Goal: Navigation & Orientation: Go to known website

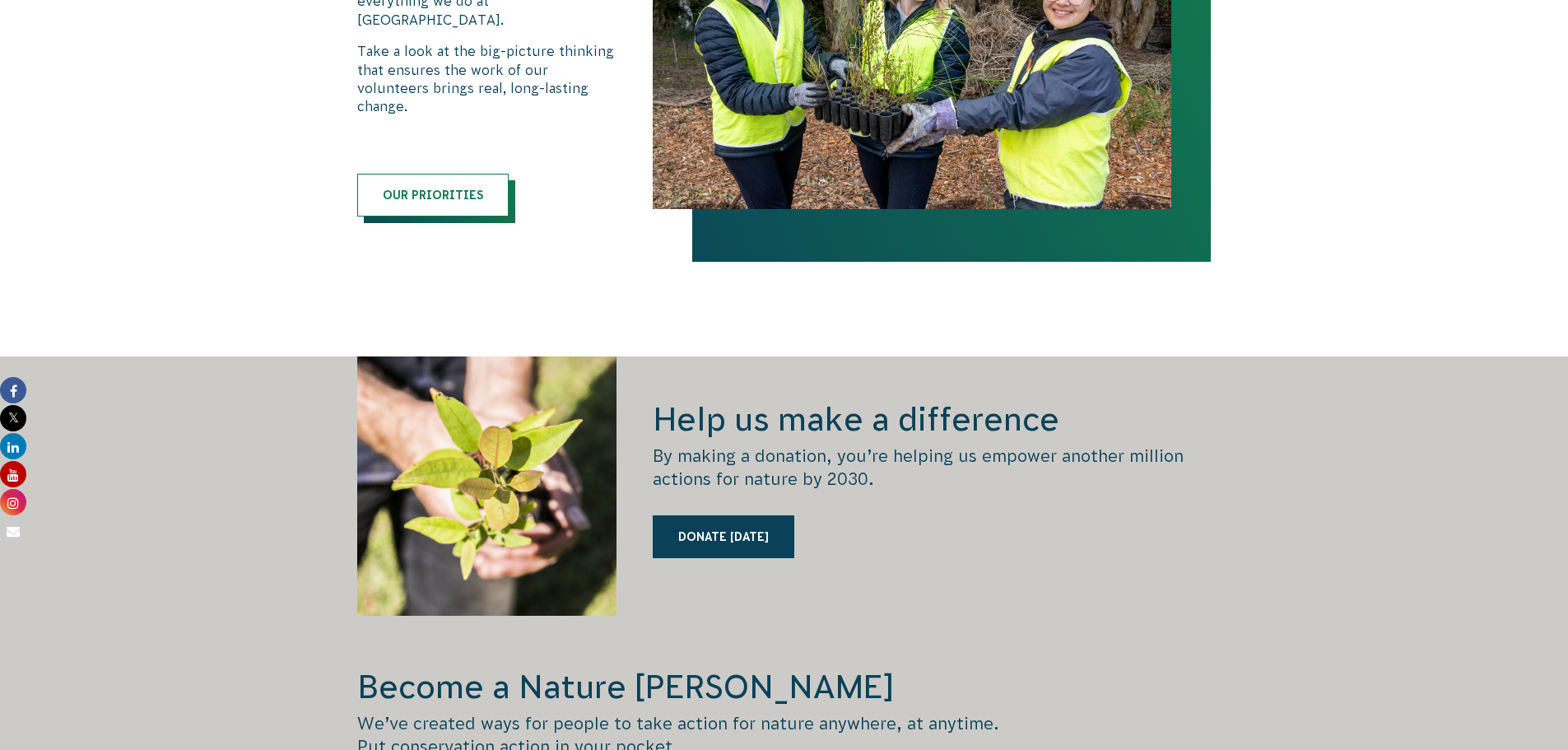
scroll to position [2223, 0]
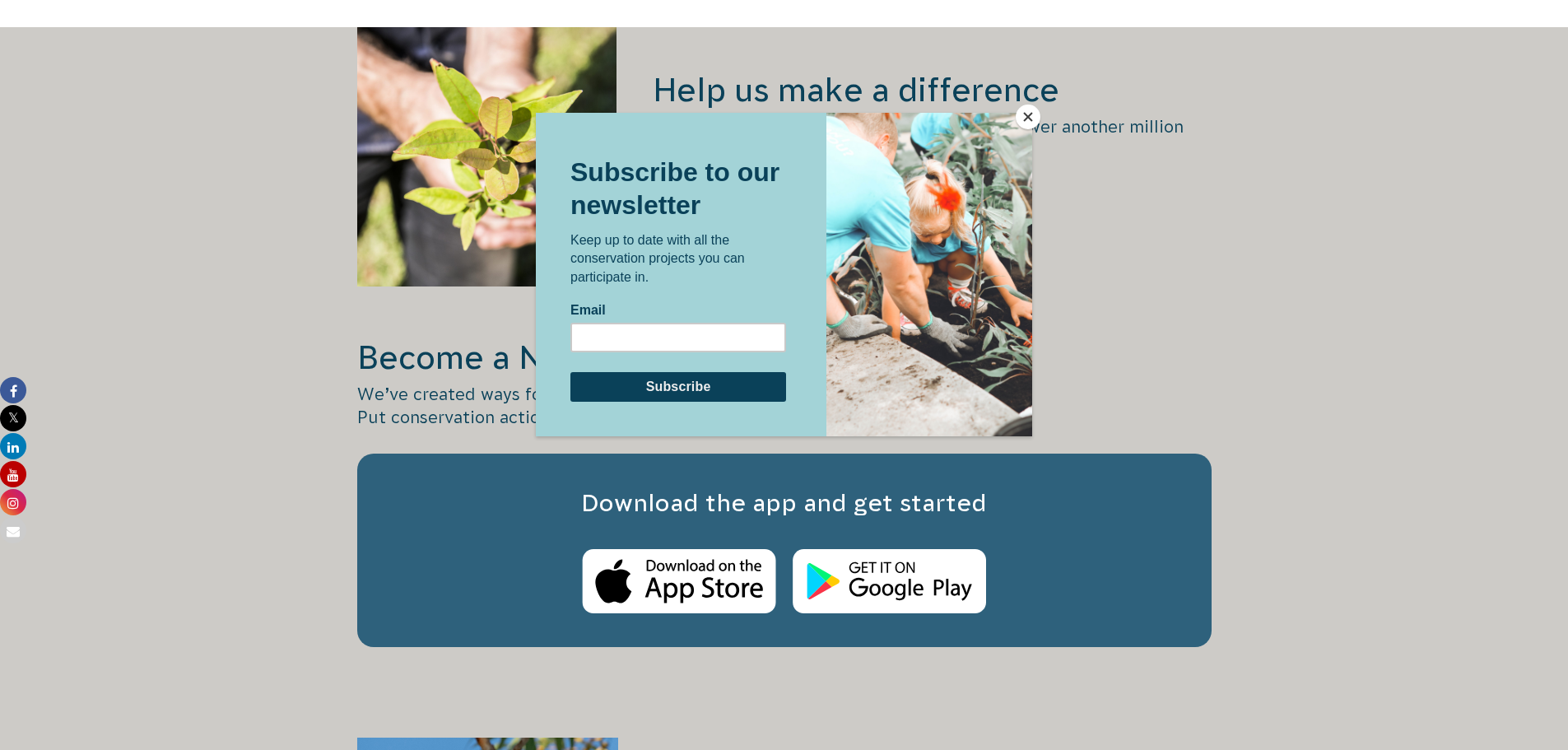
click at [1032, 107] on button "Close" at bounding box center [1028, 116] width 25 height 25
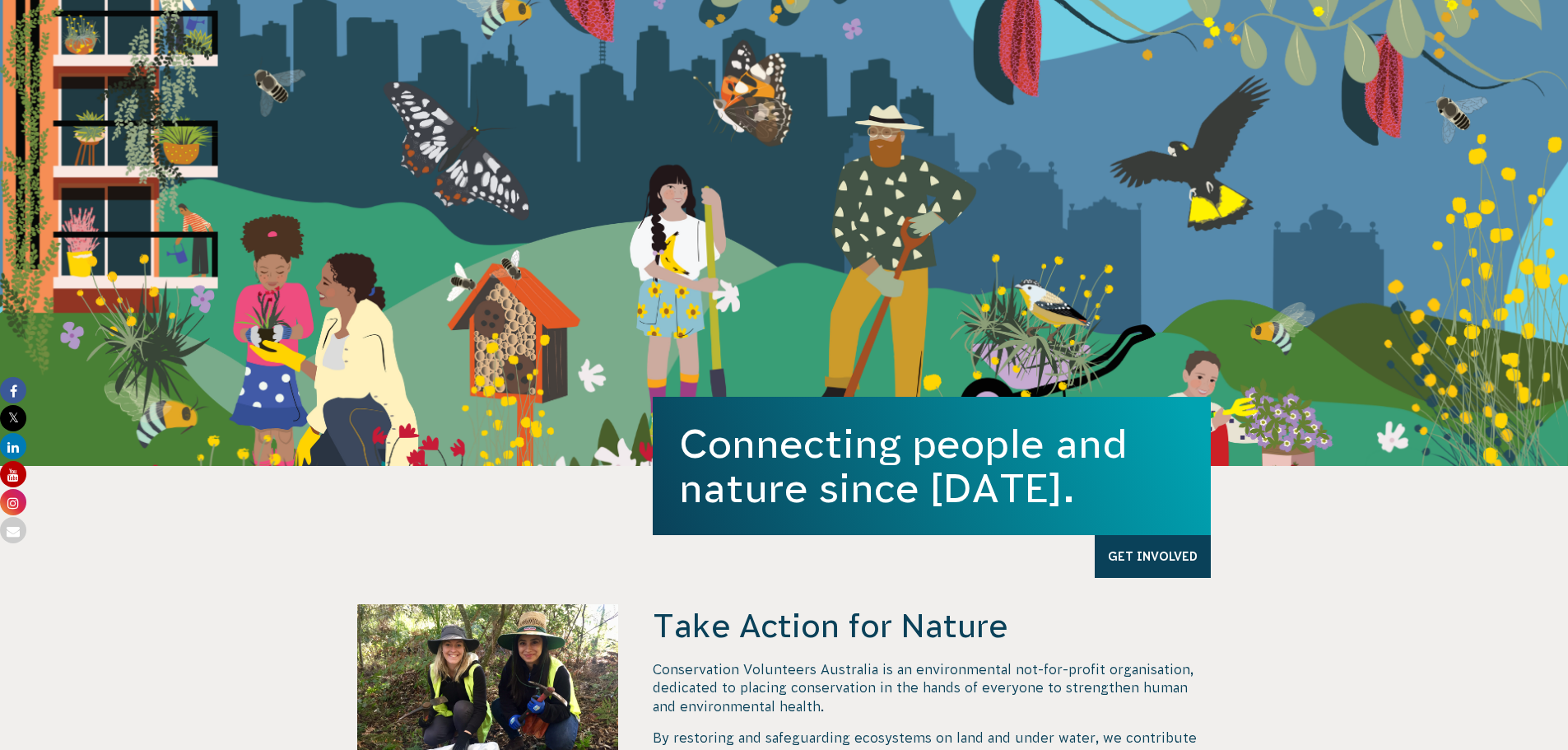
scroll to position [0, 0]
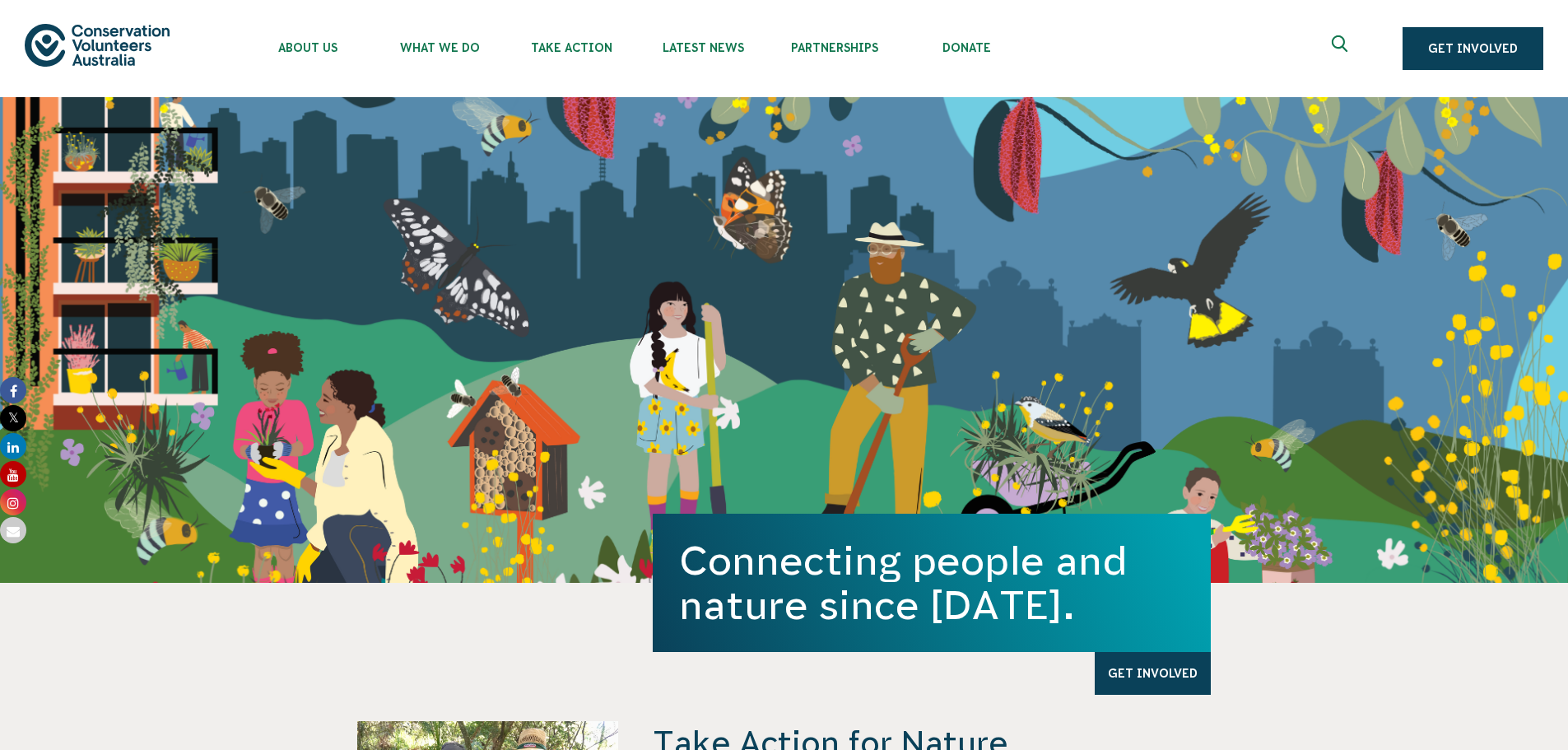
click at [141, 56] on img at bounding box center [97, 44] width 144 height 42
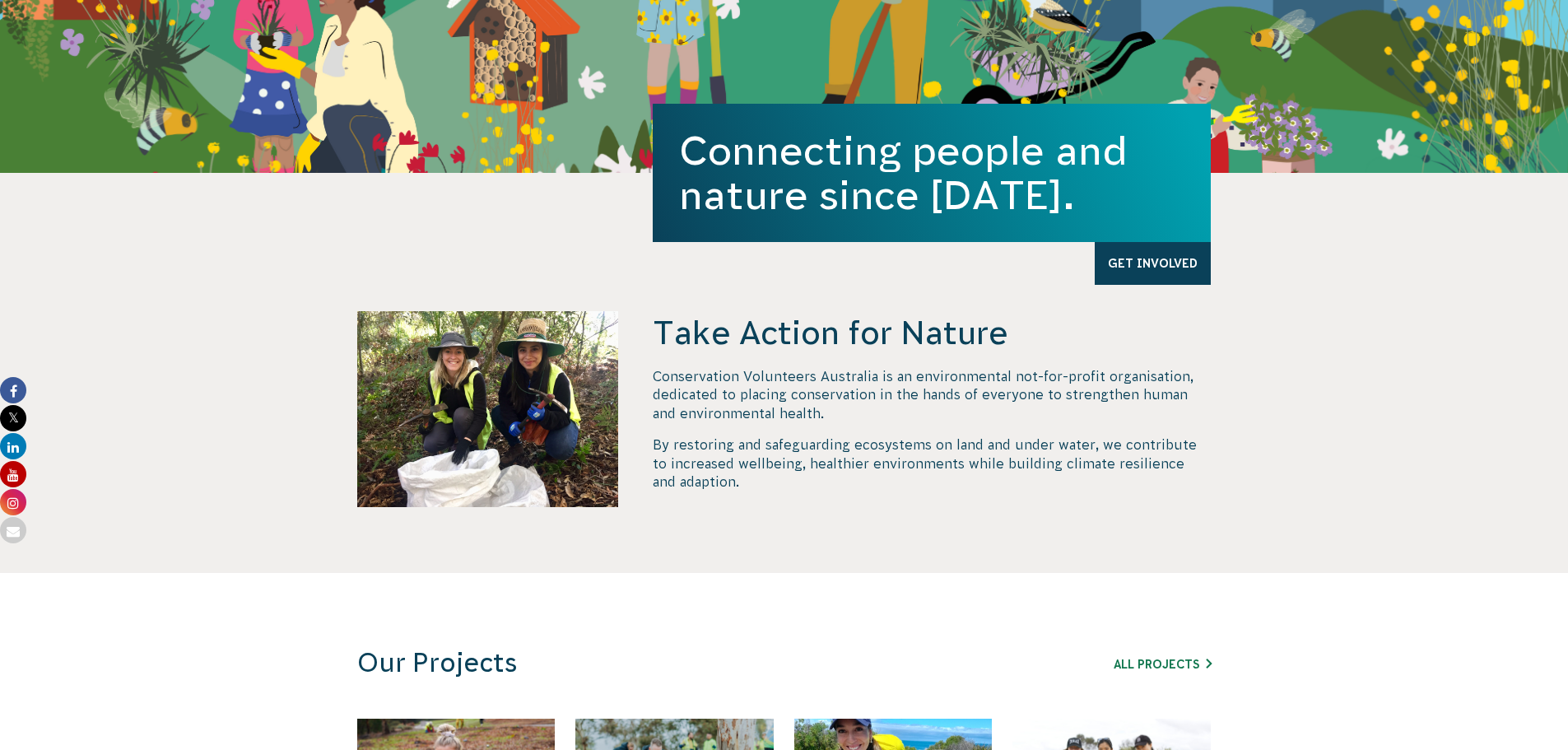
scroll to position [411, 0]
